Goal: Task Accomplishment & Management: Complete application form

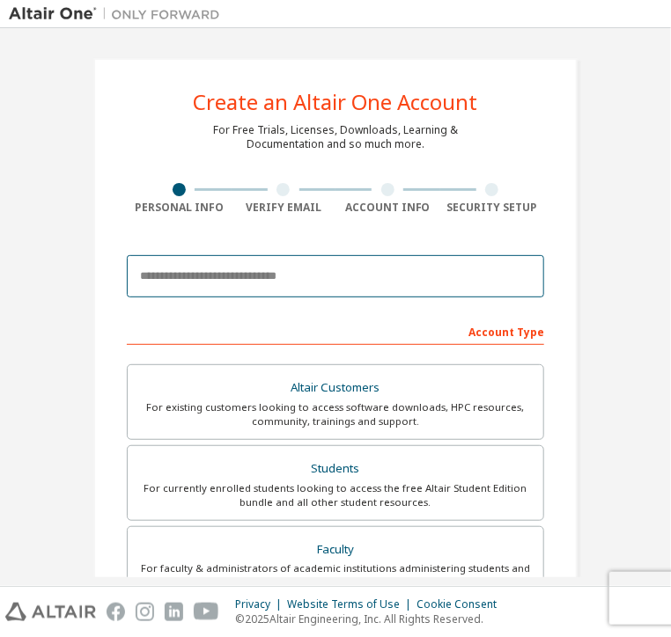
click at [312, 280] on input "email" at bounding box center [335, 276] width 417 height 42
type input "**********"
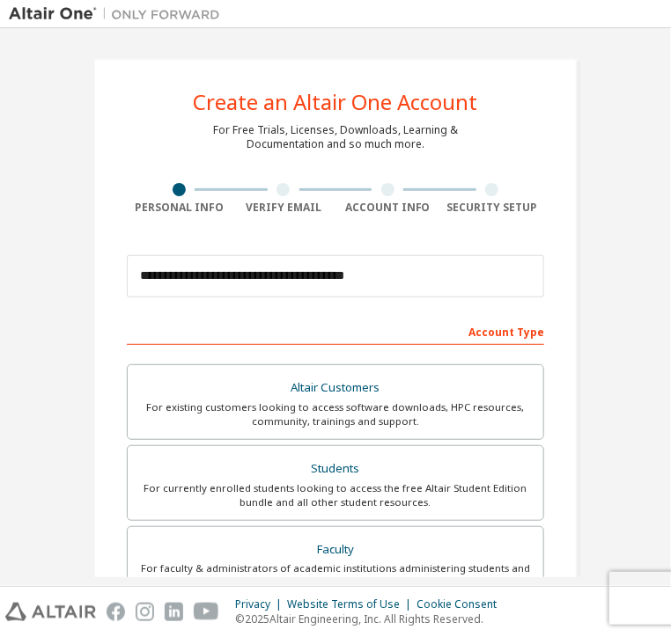
type input "******"
type input "**********"
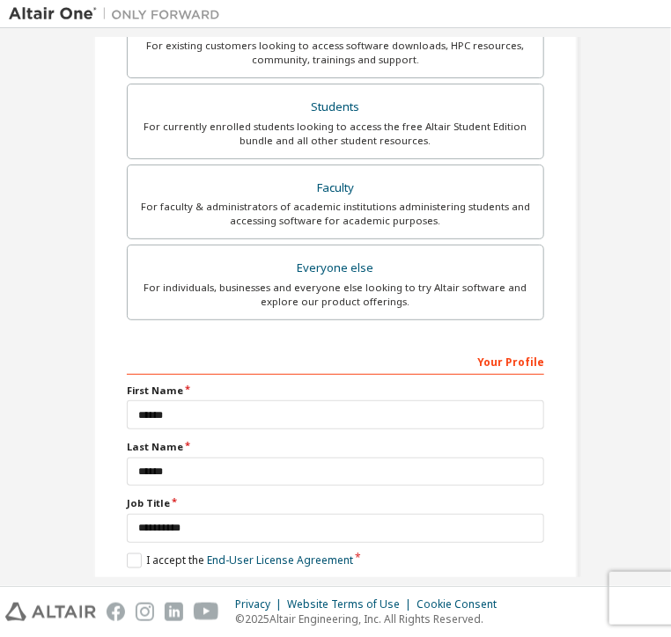
scroll to position [444, 0]
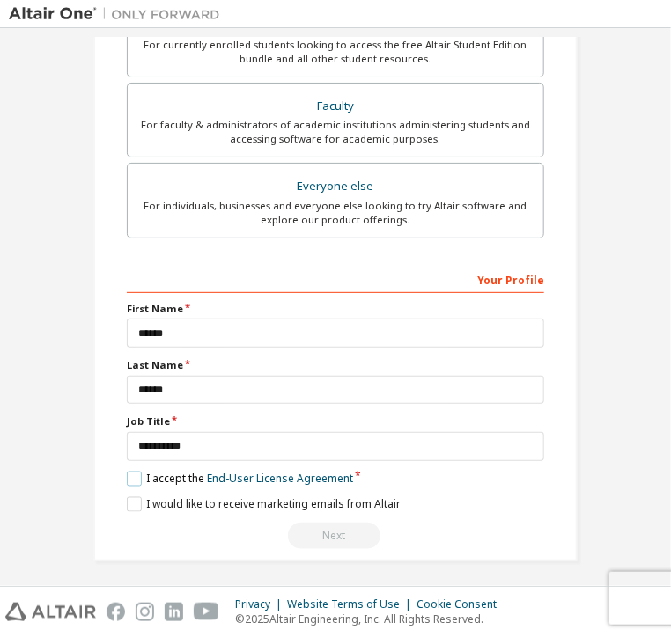
click at [137, 473] on label "I accept the End-User License Agreement" at bounding box center [240, 479] width 226 height 15
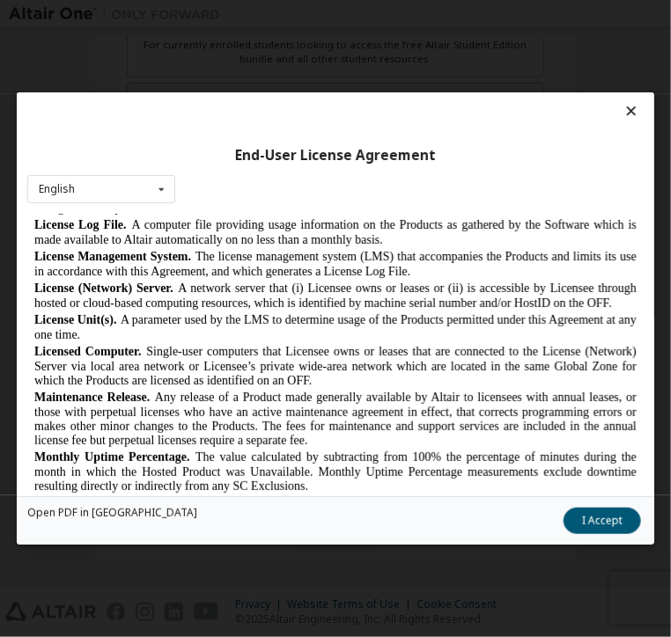
scroll to position [949, 0]
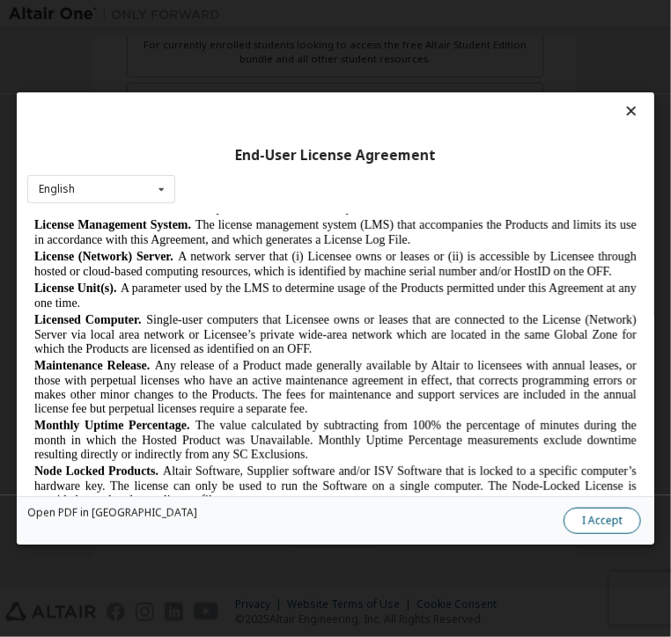
click at [587, 513] on button "I Accept" at bounding box center [601, 521] width 77 height 26
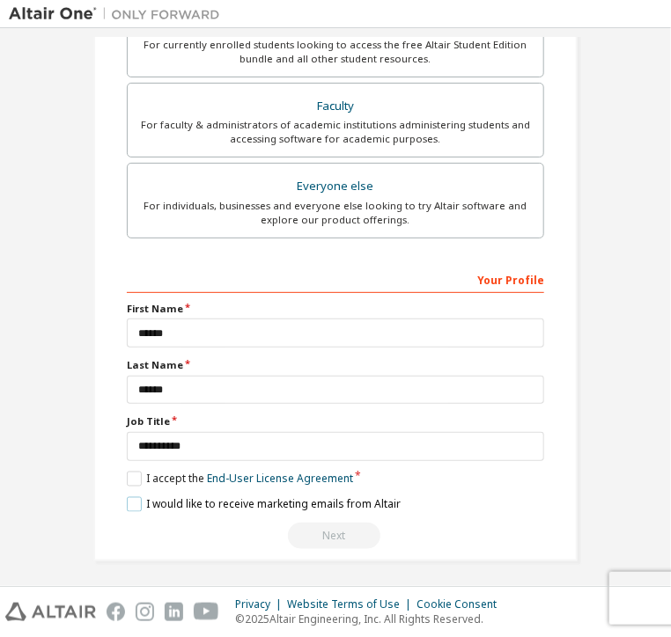
click at [129, 498] on label "I would like to receive marketing emails from Altair" at bounding box center [264, 504] width 274 height 15
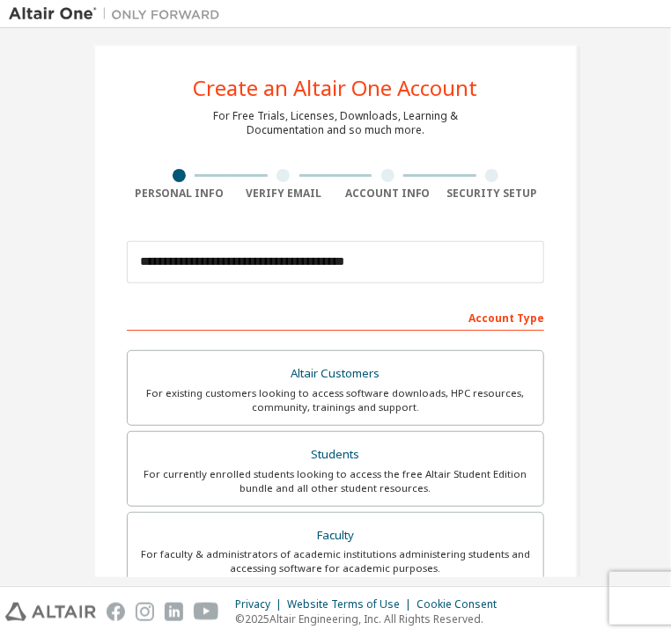
scroll to position [4, 0]
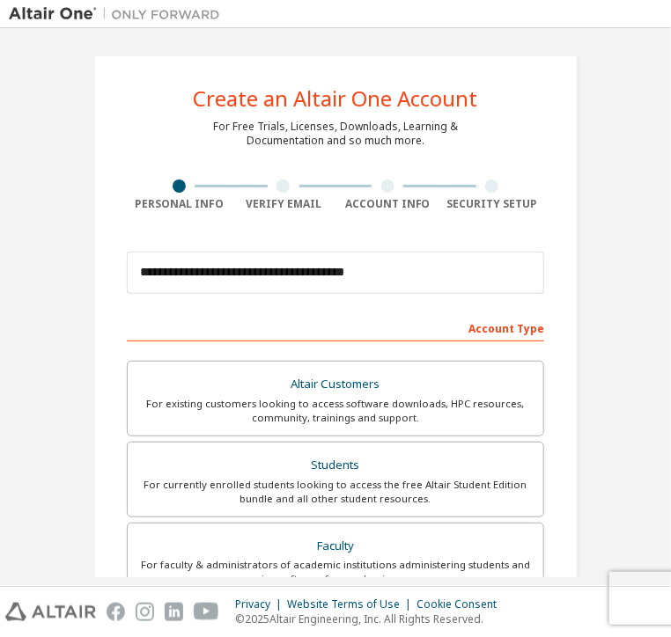
click at [473, 334] on div "Account Type" at bounding box center [335, 327] width 417 height 28
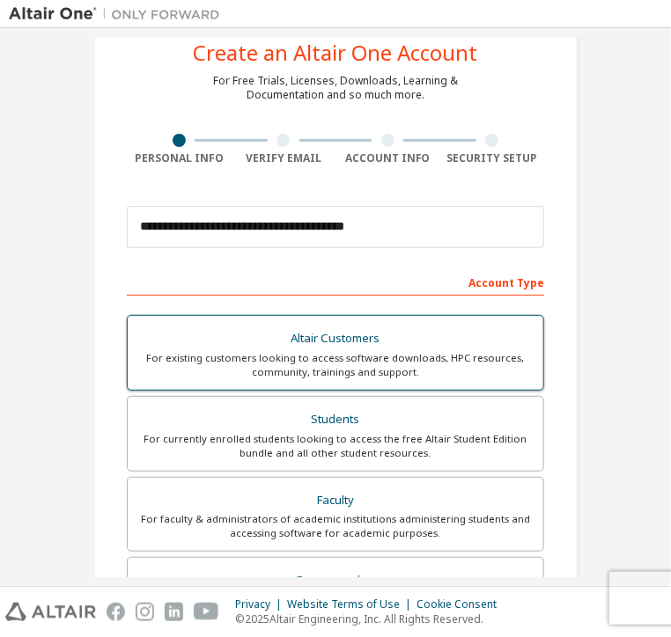
scroll to position [51, 0]
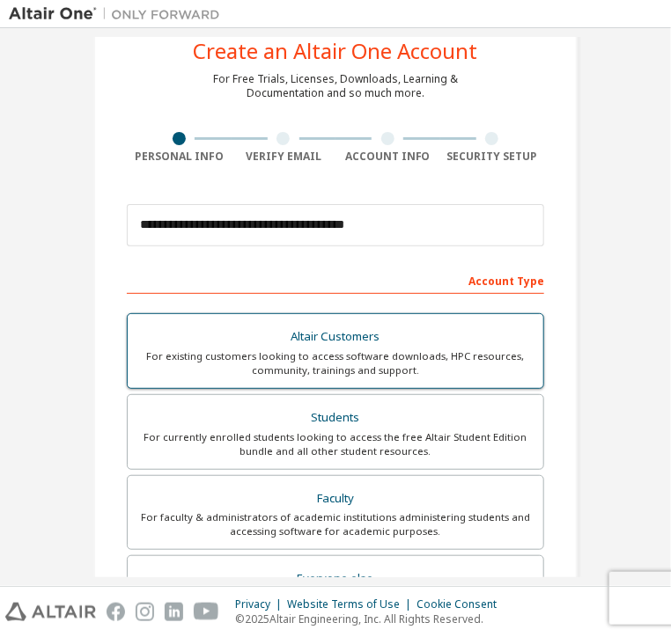
click at [394, 411] on div "Students" at bounding box center [335, 418] width 394 height 25
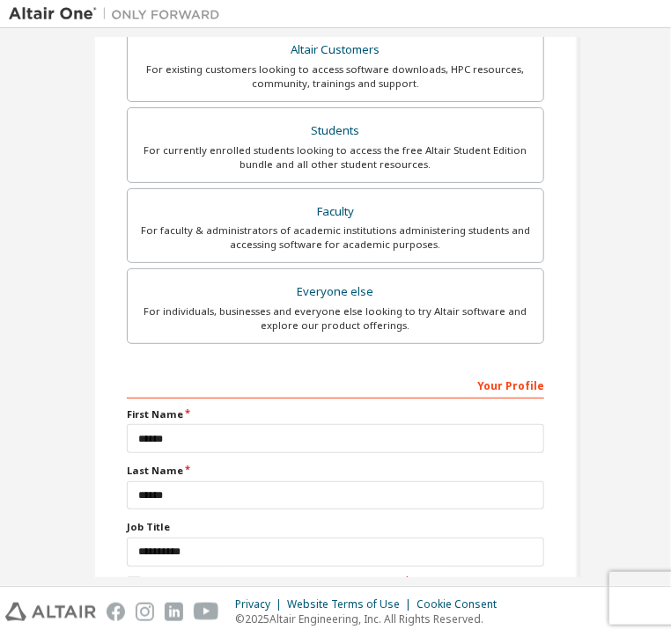
scroll to position [444, 0]
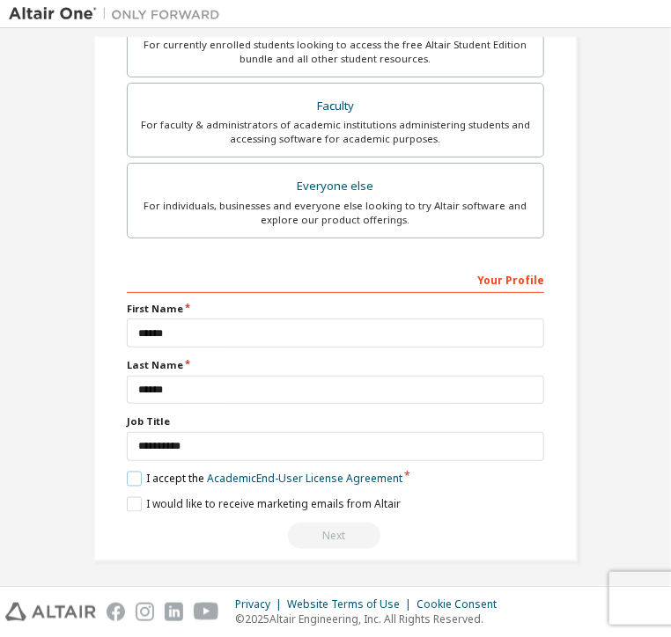
click at [136, 472] on label "I accept the Academic End-User License Agreement" at bounding box center [264, 479] width 275 height 15
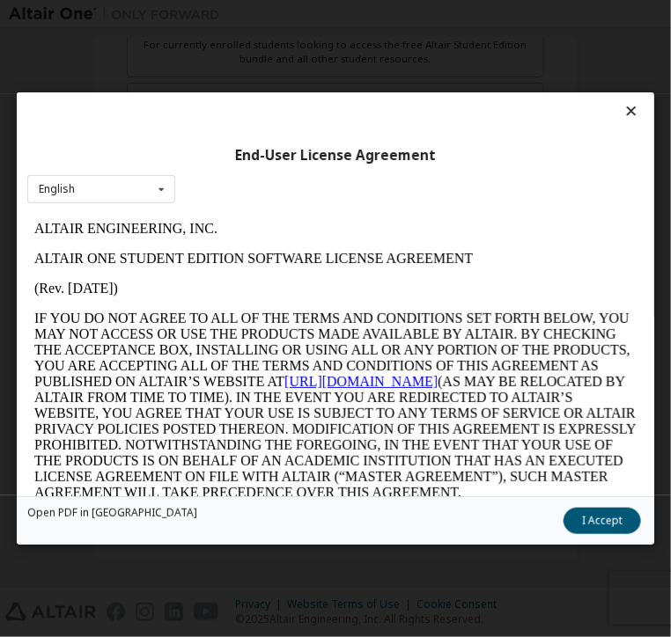
scroll to position [0, 0]
click at [615, 510] on button "I Accept" at bounding box center [601, 521] width 77 height 26
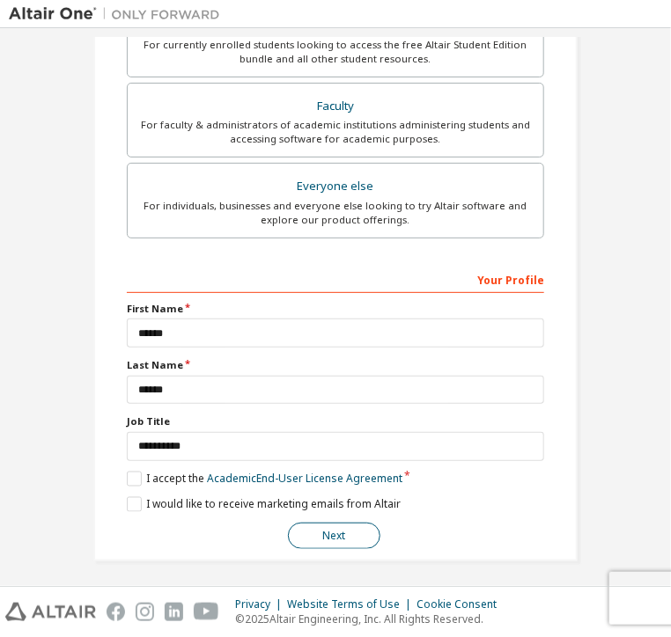
click at [356, 533] on button "Next" at bounding box center [334, 536] width 92 height 26
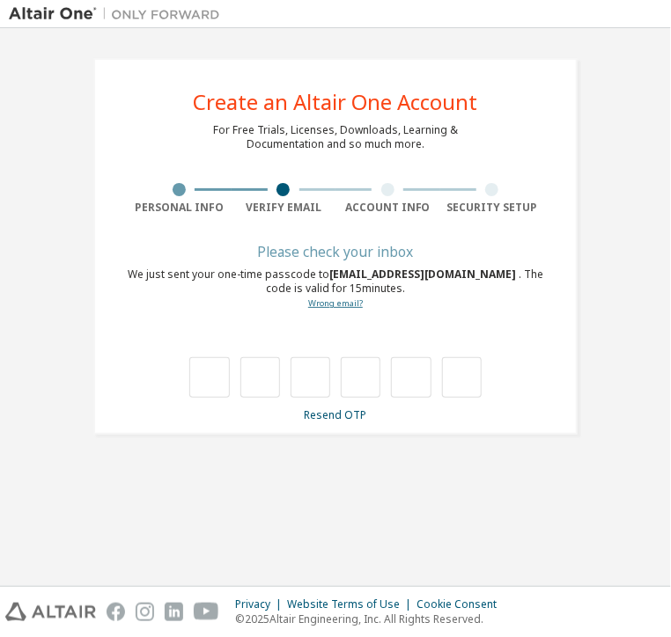
click at [331, 305] on link "Wrong email?" at bounding box center [335, 302] width 55 height 11
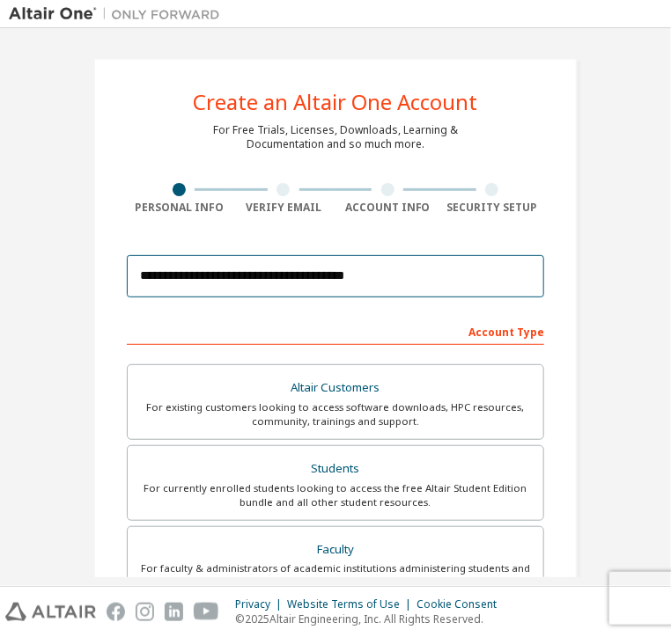
drag, startPoint x: 355, startPoint y: 276, endPoint x: 27, endPoint y: 258, distance: 327.9
click at [27, 258] on div "**********" at bounding box center [335, 531] width 653 height 989
paste input "*"
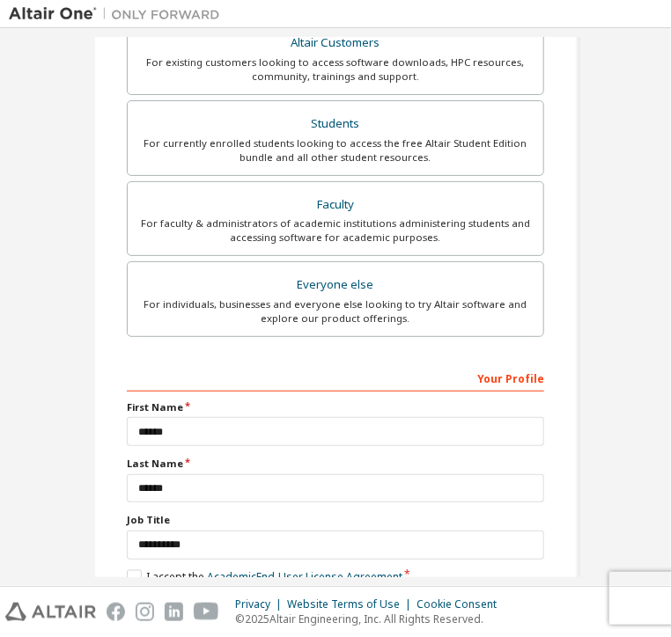
scroll to position [444, 0]
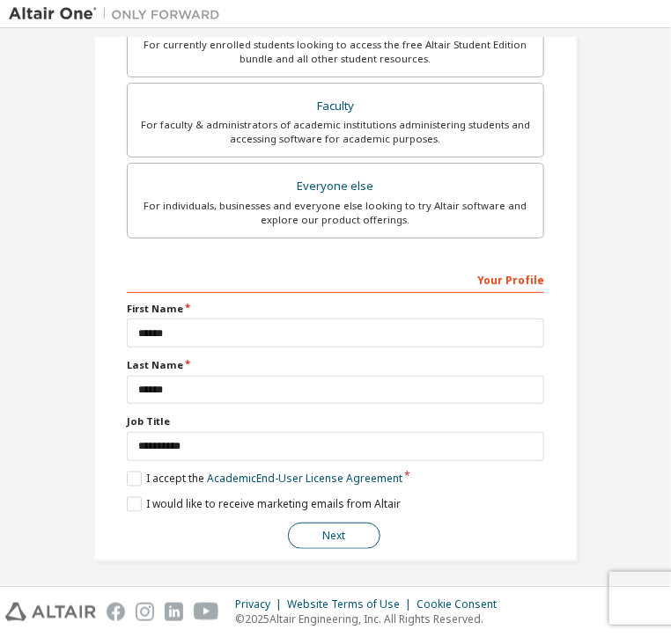
type input "**********"
click at [344, 534] on button "Next" at bounding box center [334, 536] width 92 height 26
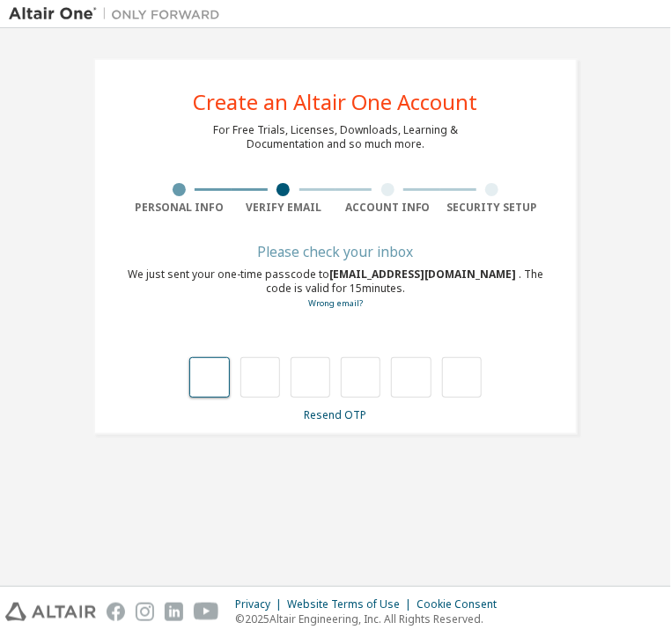
type input "*"
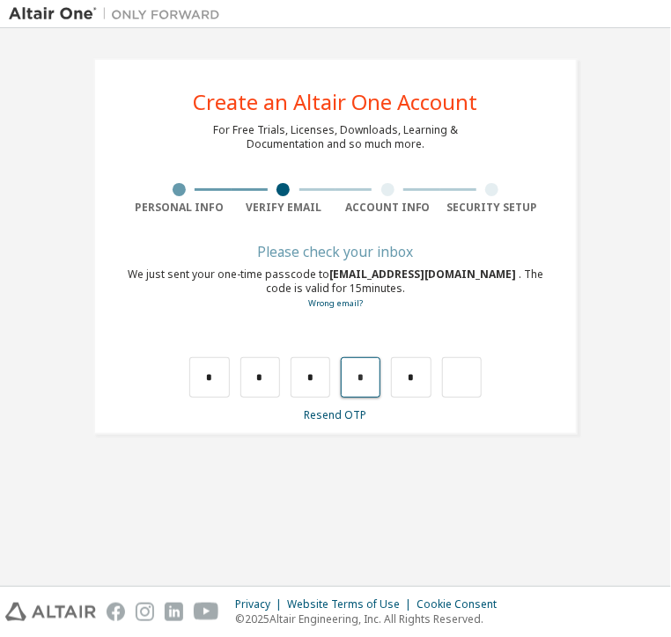
click at [365, 379] on input "*" at bounding box center [361, 377] width 40 height 40
click at [465, 371] on input "text" at bounding box center [462, 377] width 40 height 40
click at [417, 383] on input "*" at bounding box center [411, 377] width 40 height 40
click at [373, 379] on input "text" at bounding box center [361, 377] width 40 height 40
type input "*"
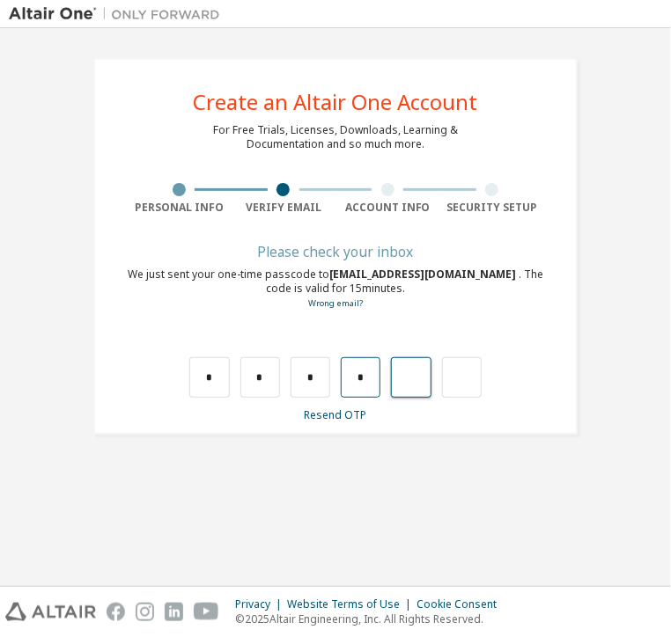
type input "*"
